Goal: Task Accomplishment & Management: Use online tool/utility

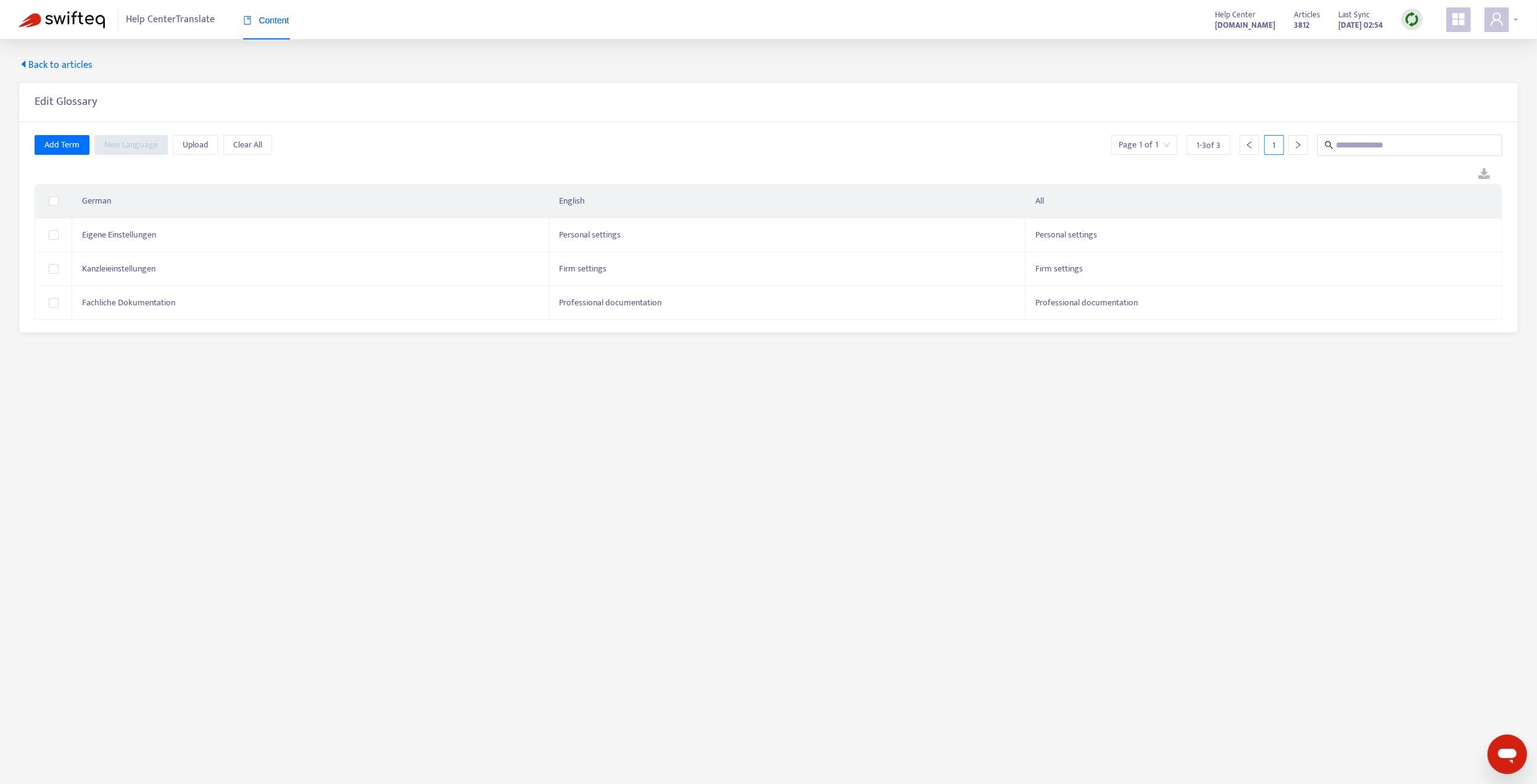
click at [1502, 25] on icon "user" at bounding box center [1496, 19] width 12 height 13
click at [1462, 163] on link "Manage Billing" at bounding box center [1443, 170] width 66 height 14
click at [67, 64] on span "Back to articles" at bounding box center [56, 65] width 74 height 14
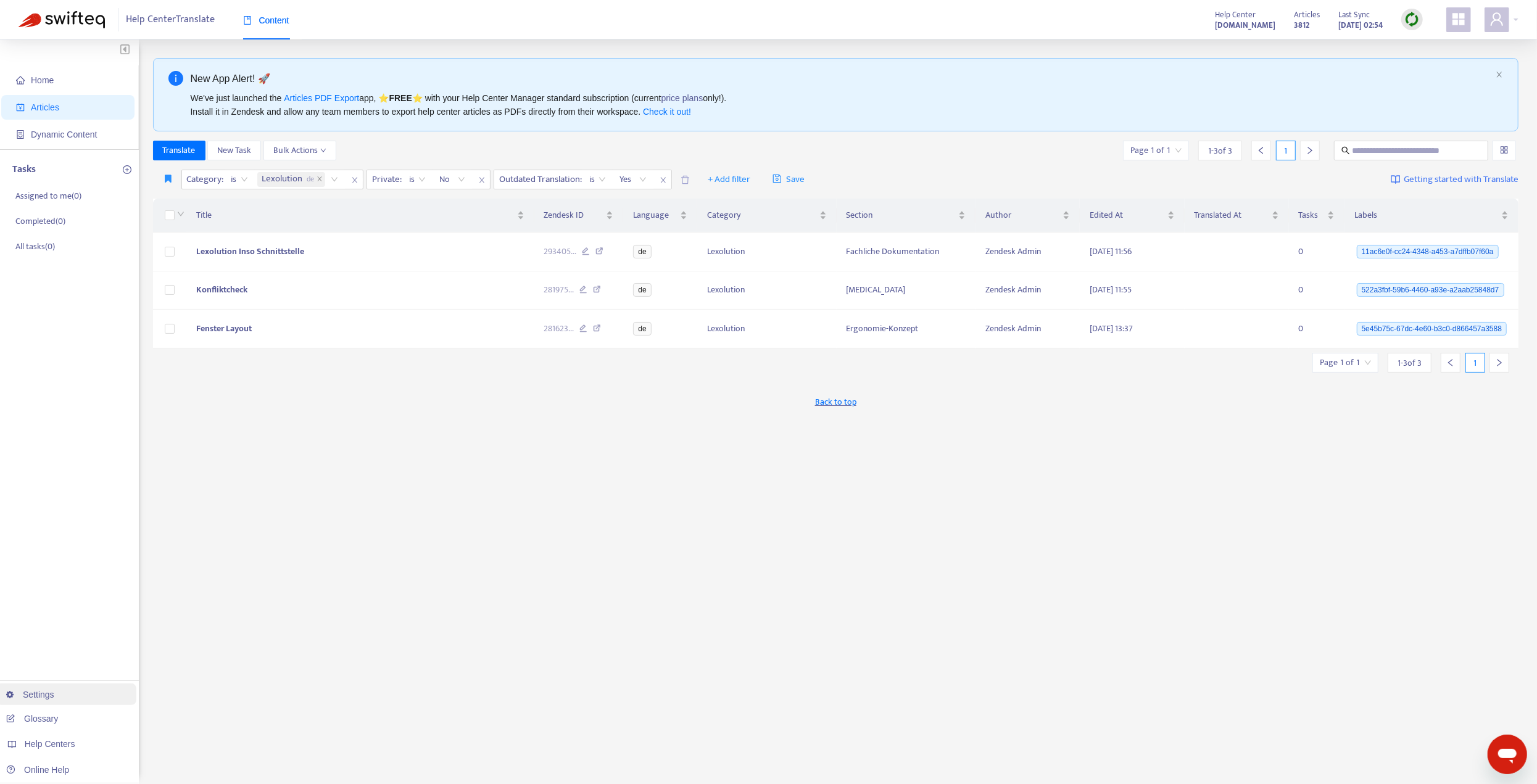
click at [48, 693] on link "Settings" at bounding box center [30, 694] width 48 height 10
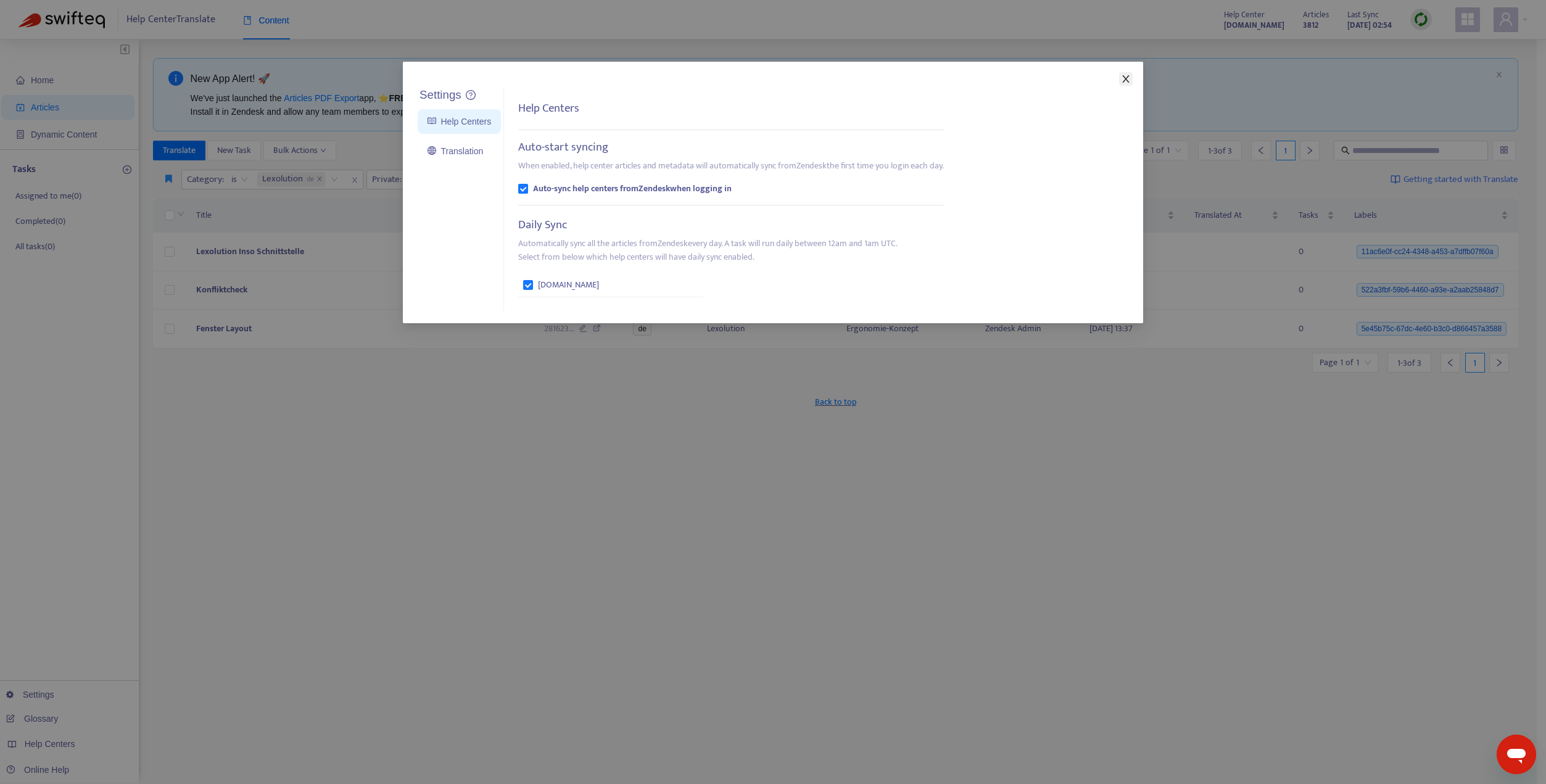
click at [1131, 77] on span "Close" at bounding box center [1126, 79] width 14 height 10
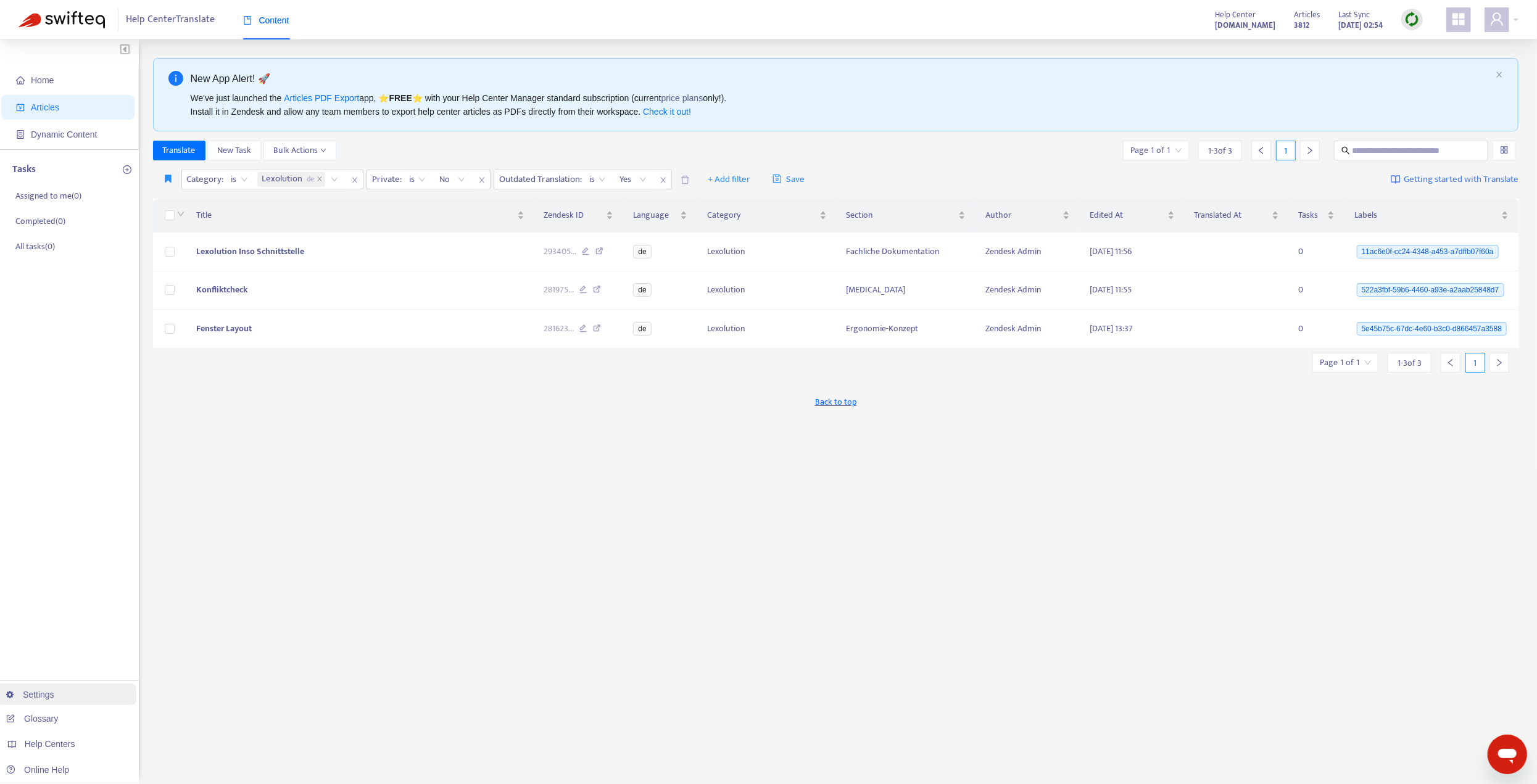
click at [43, 692] on link "Settings" at bounding box center [30, 694] width 48 height 10
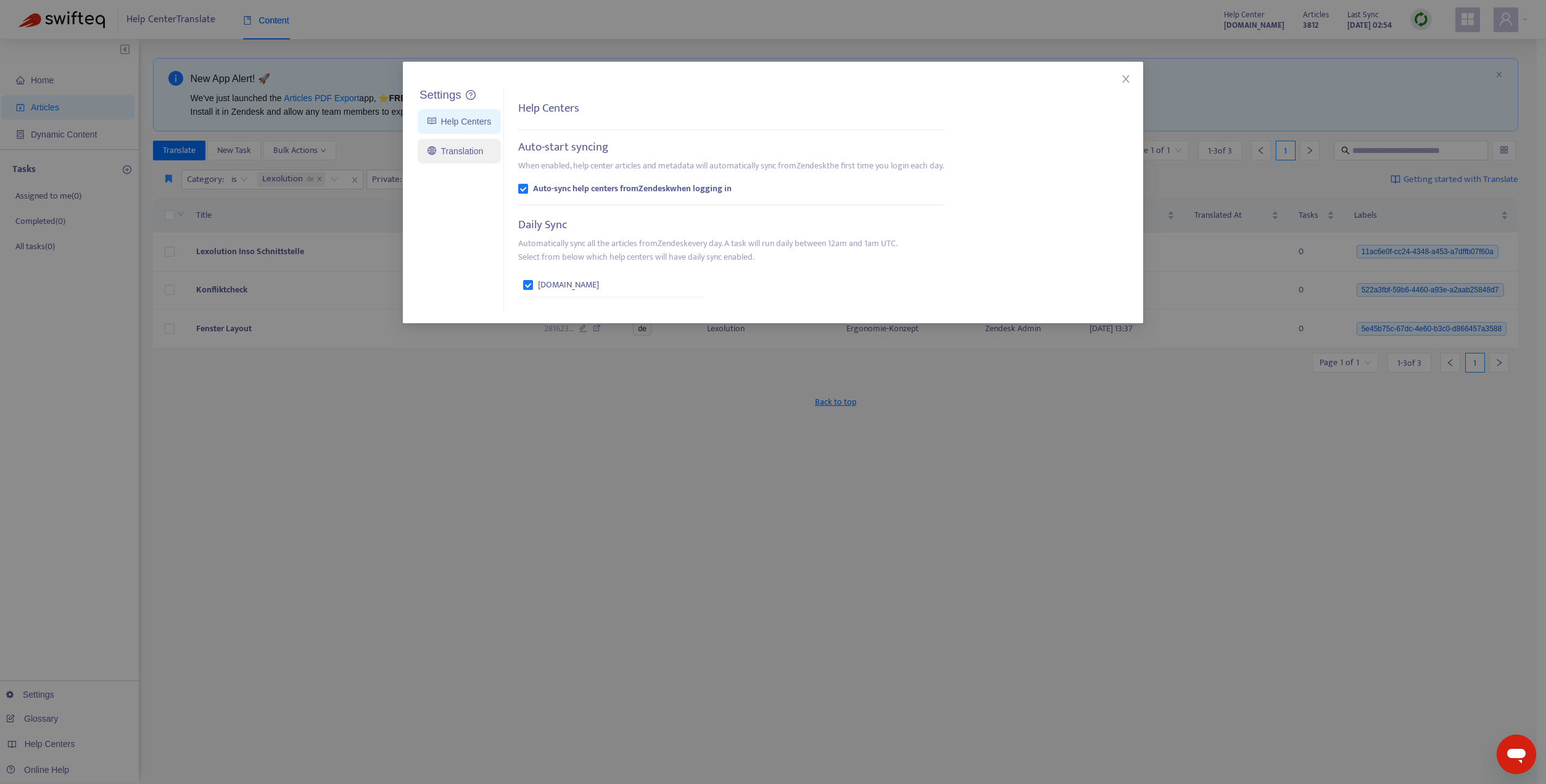
click at [428, 148] on link "Translation" at bounding box center [455, 151] width 56 height 10
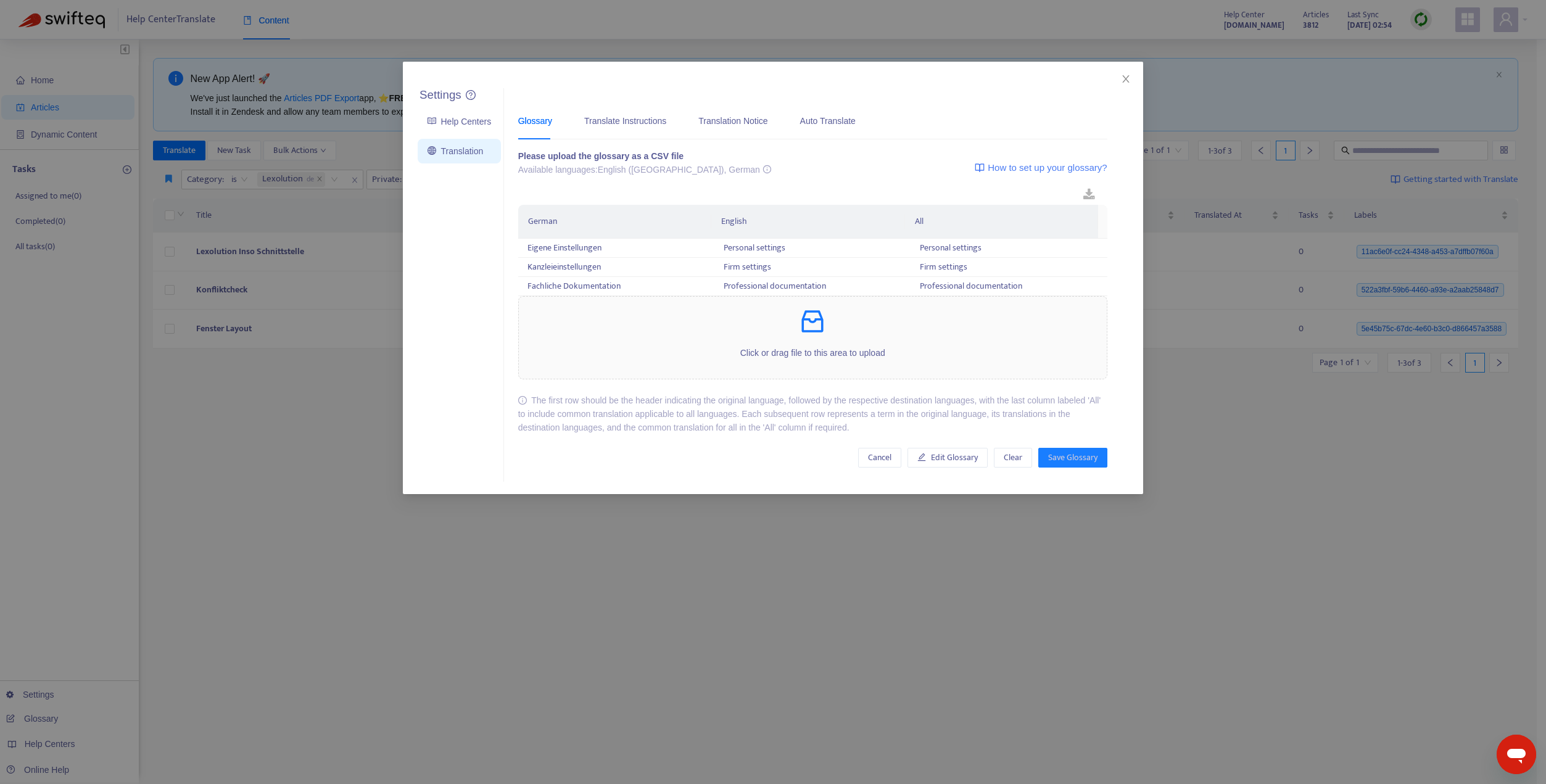
click at [860, 121] on div "Glossary Translate Instructions Translation Notice Auto Translate" at bounding box center [812, 121] width 589 height 38
click at [835, 121] on div "Auto Translate" at bounding box center [828, 121] width 56 height 14
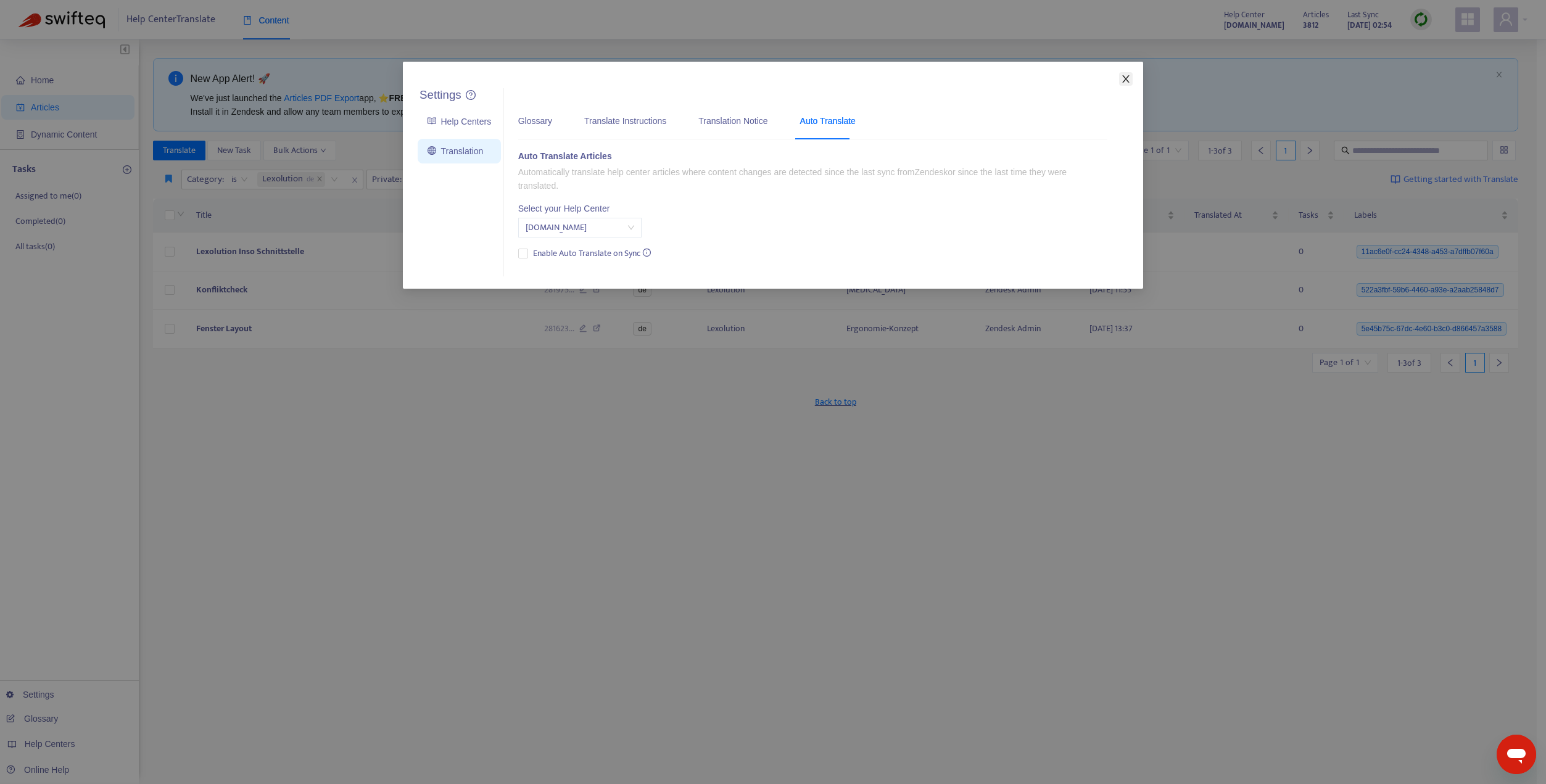
click at [1128, 77] on icon "close" at bounding box center [1126, 79] width 10 height 10
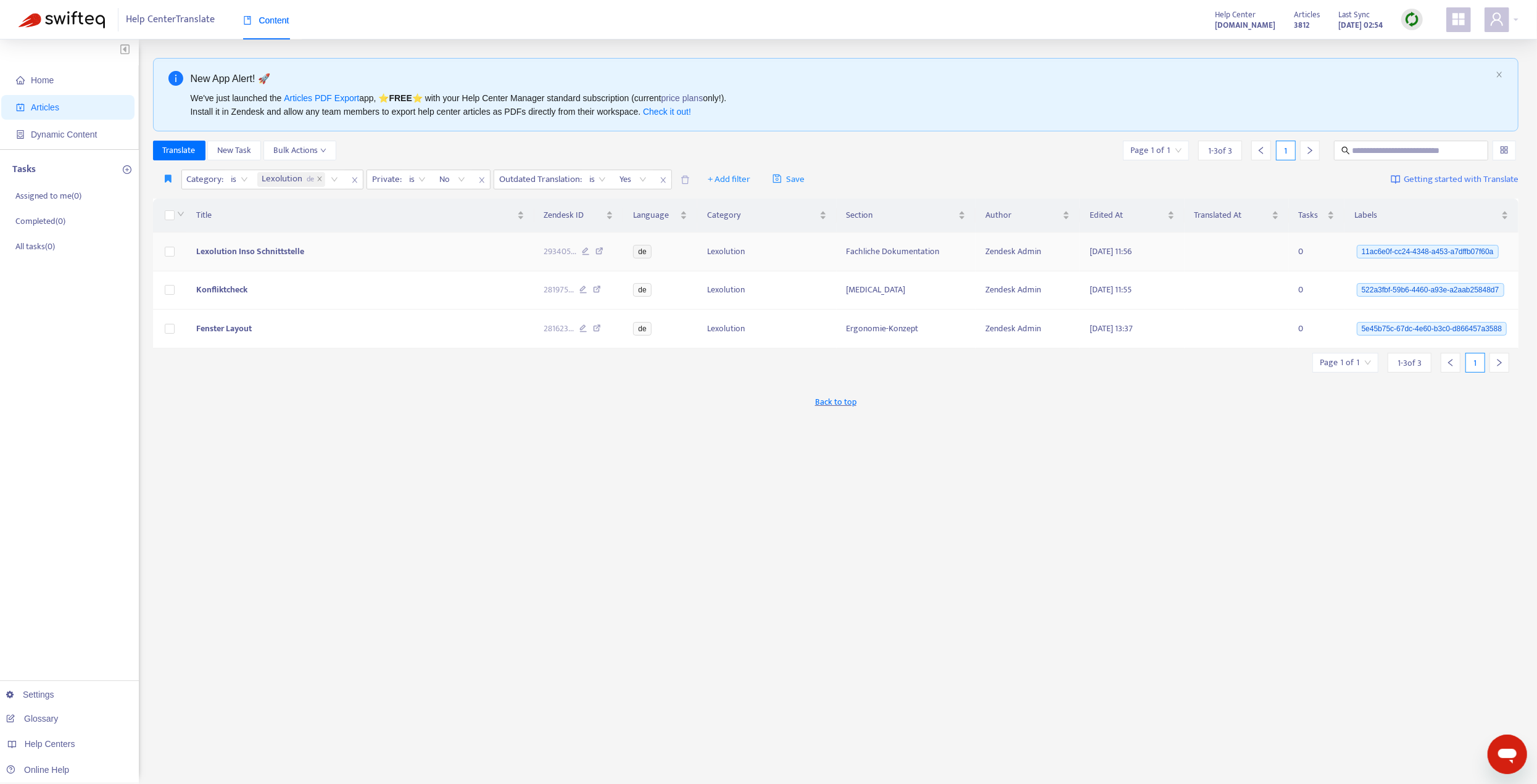
click at [235, 257] on td "Lexolution Inso Schnittstelle" at bounding box center [360, 252] width 348 height 39
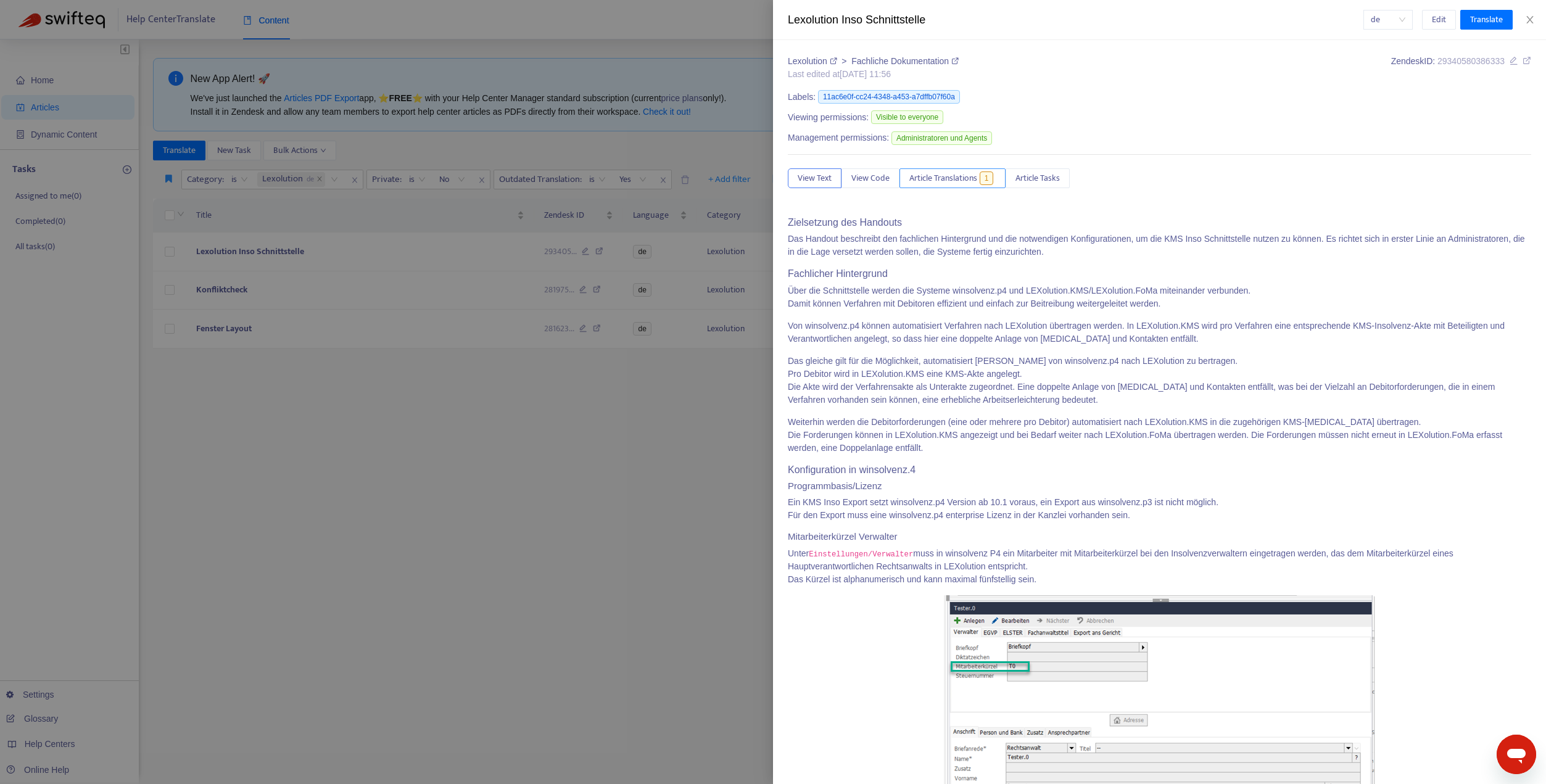
click at [948, 179] on span "Article Translations" at bounding box center [943, 178] width 68 height 14
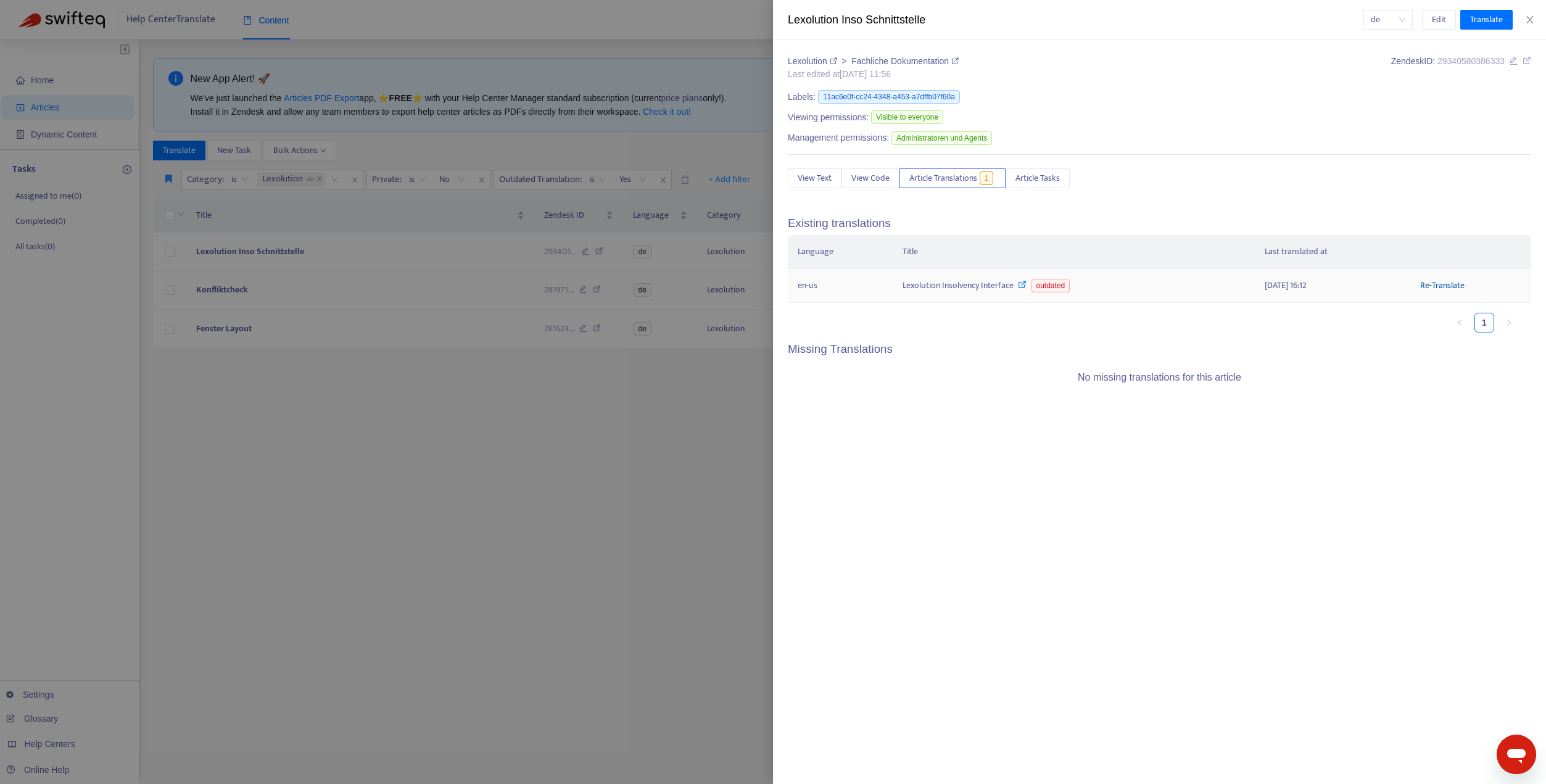
click at [1435, 285] on link "Re-Translate" at bounding box center [1442, 286] width 44 height 14
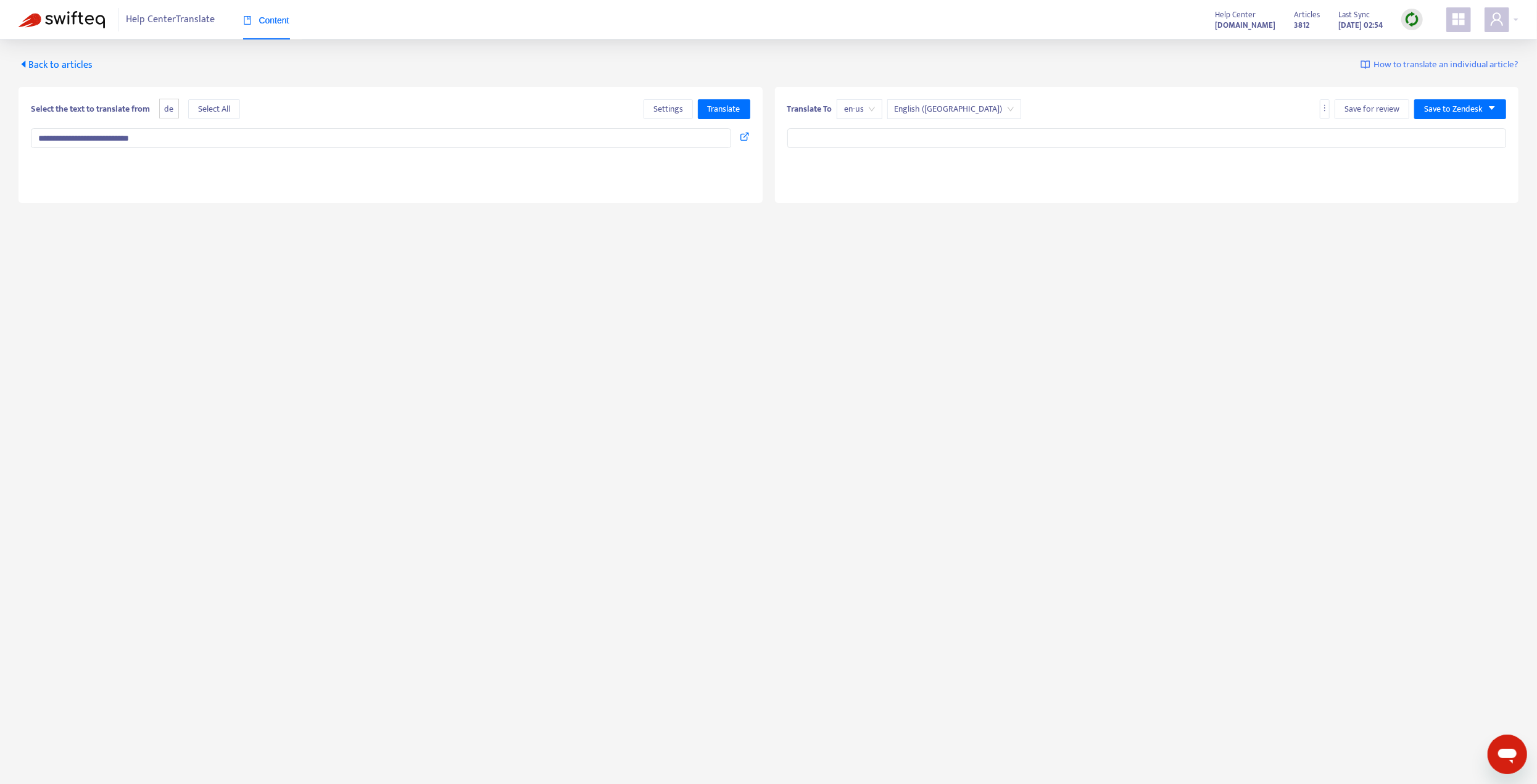
type input "**********"
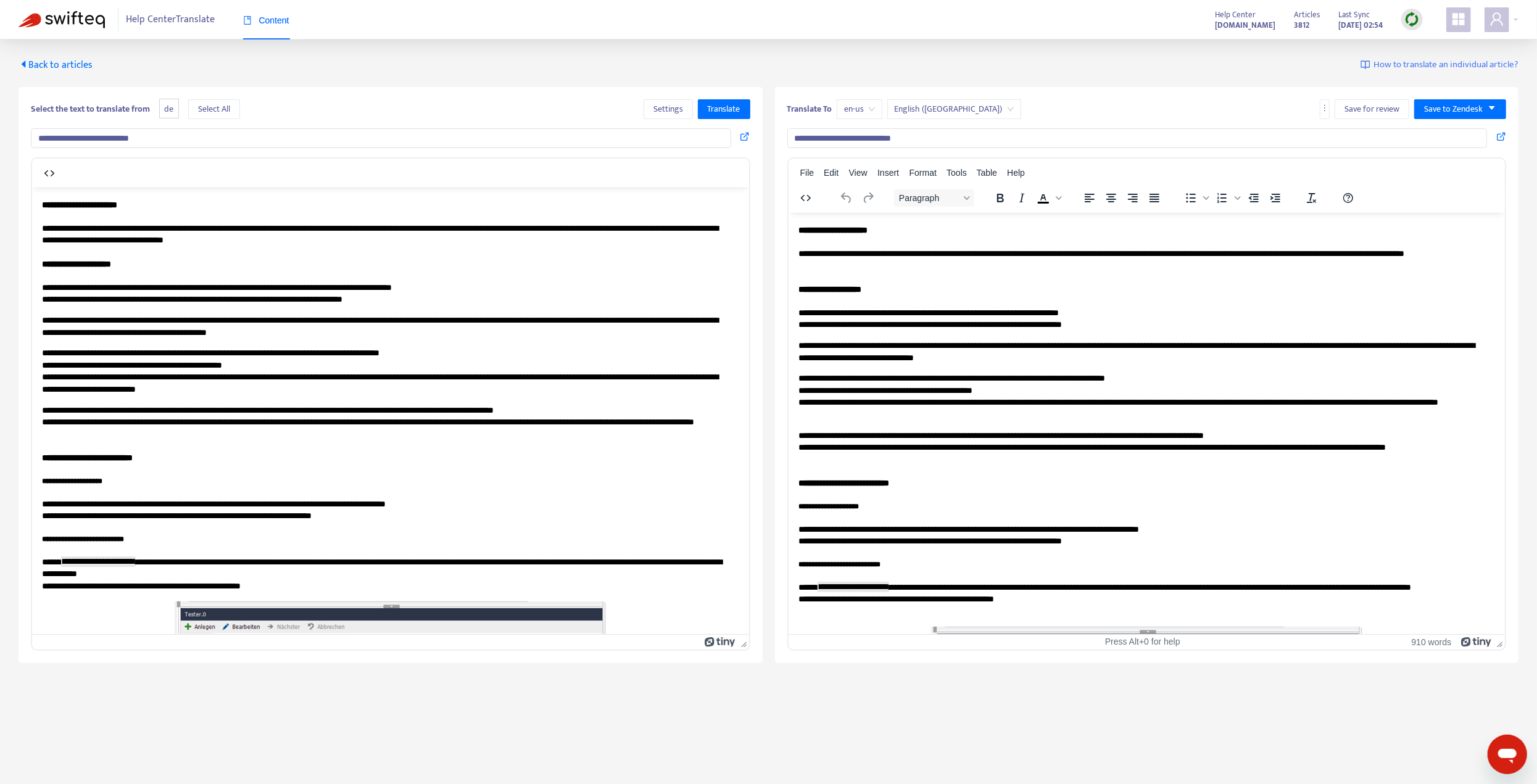
click at [56, 59] on span "Back to articles" at bounding box center [56, 64] width 74 height 17
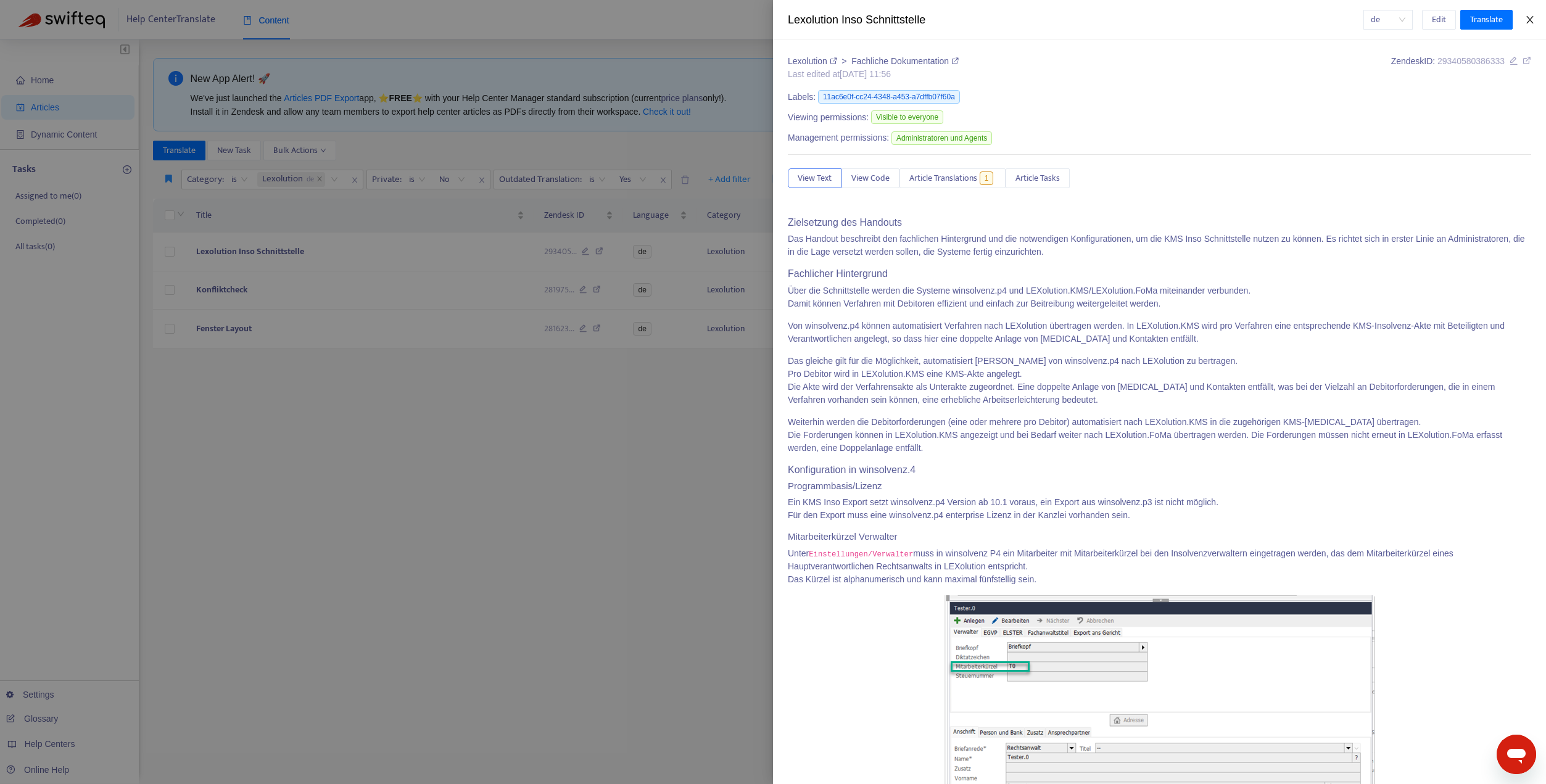
click at [1536, 21] on button "Close" at bounding box center [1529, 20] width 17 height 12
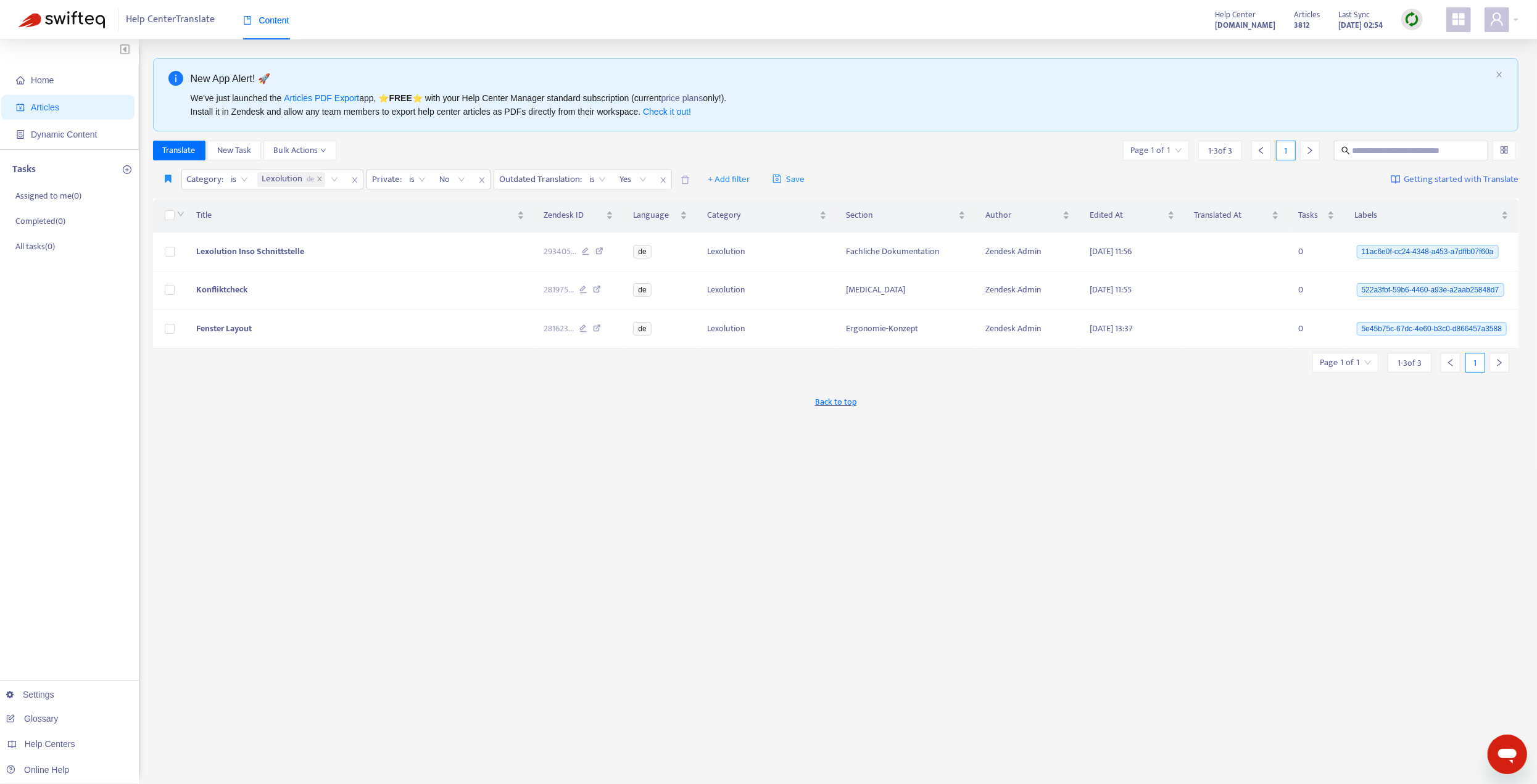
click at [1458, 25] on icon "appstore" at bounding box center [1458, 19] width 14 height 14
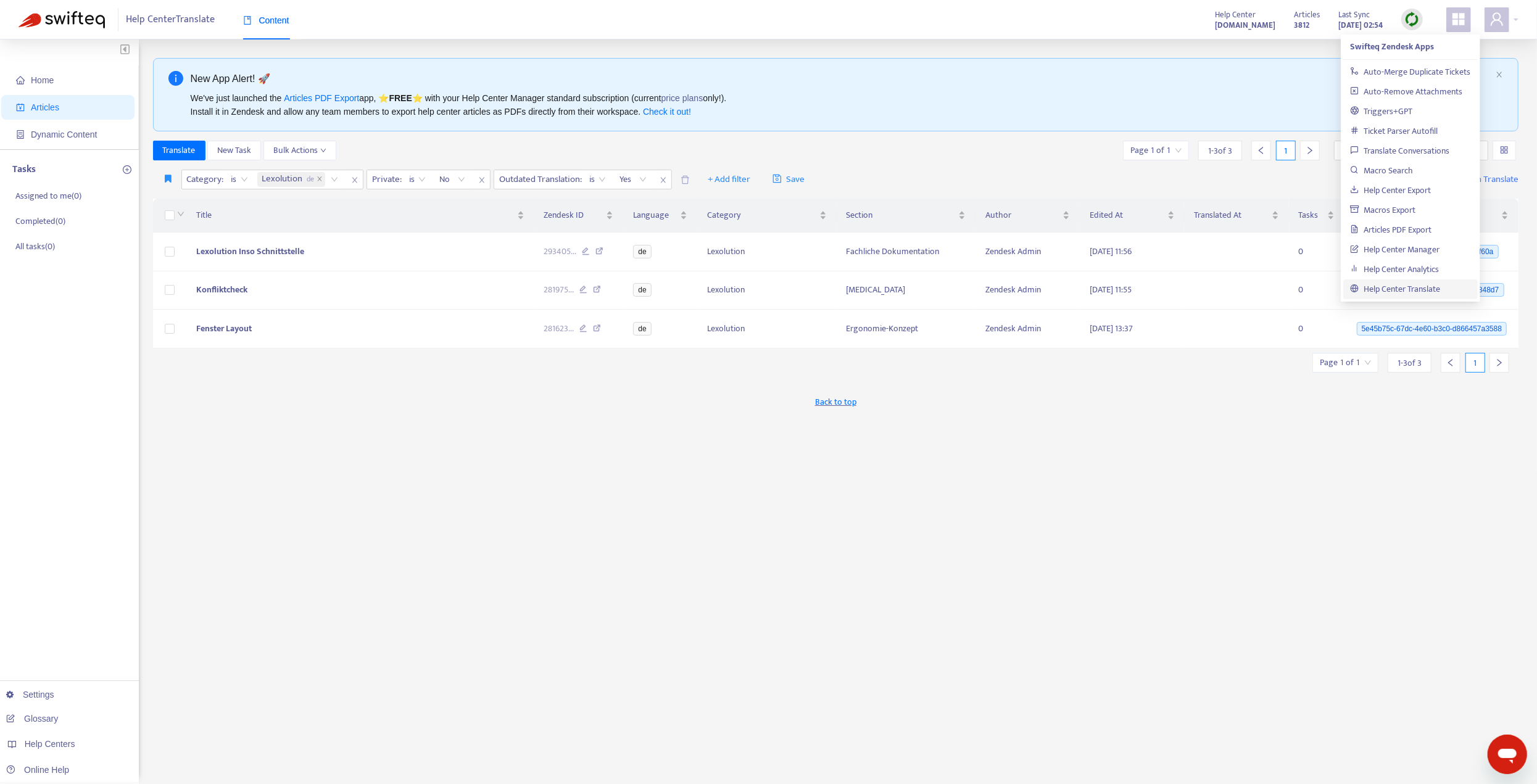
click at [1332, 506] on div "New App Alert! 🚀 We've just launched the Articles PDF Export app, ⭐ FREE ⭐️ wit…" at bounding box center [836, 419] width 1366 height 722
